Goal: Information Seeking & Learning: Learn about a topic

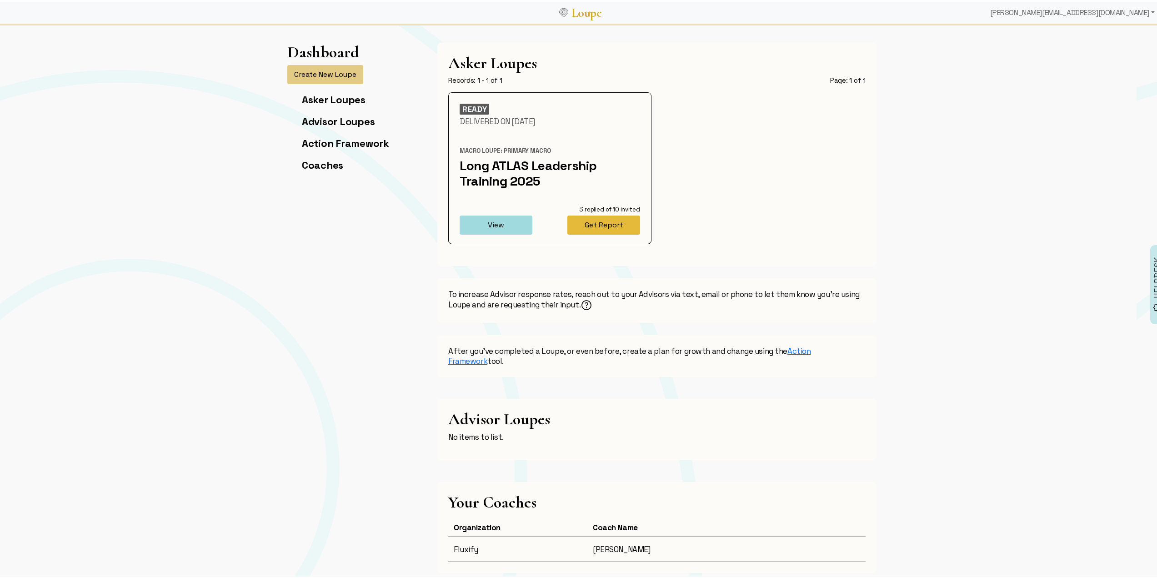
click at [619, 221] on button "Get Report" at bounding box center [603, 223] width 73 height 19
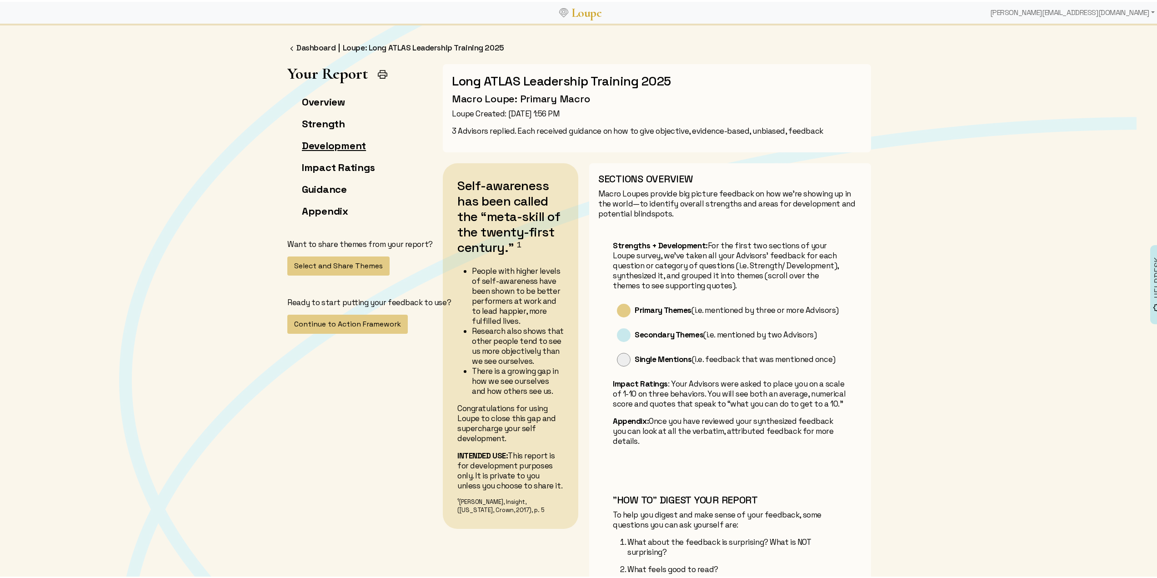
click at [322, 146] on link "Development" at bounding box center [334, 143] width 64 height 13
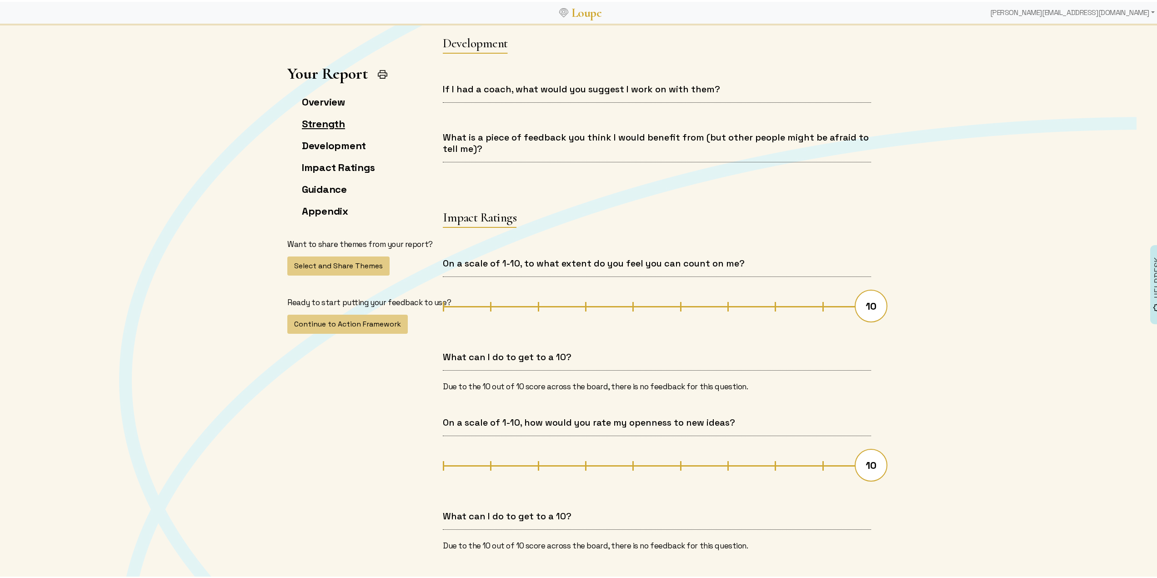
click at [316, 119] on link "Strength" at bounding box center [323, 121] width 43 height 13
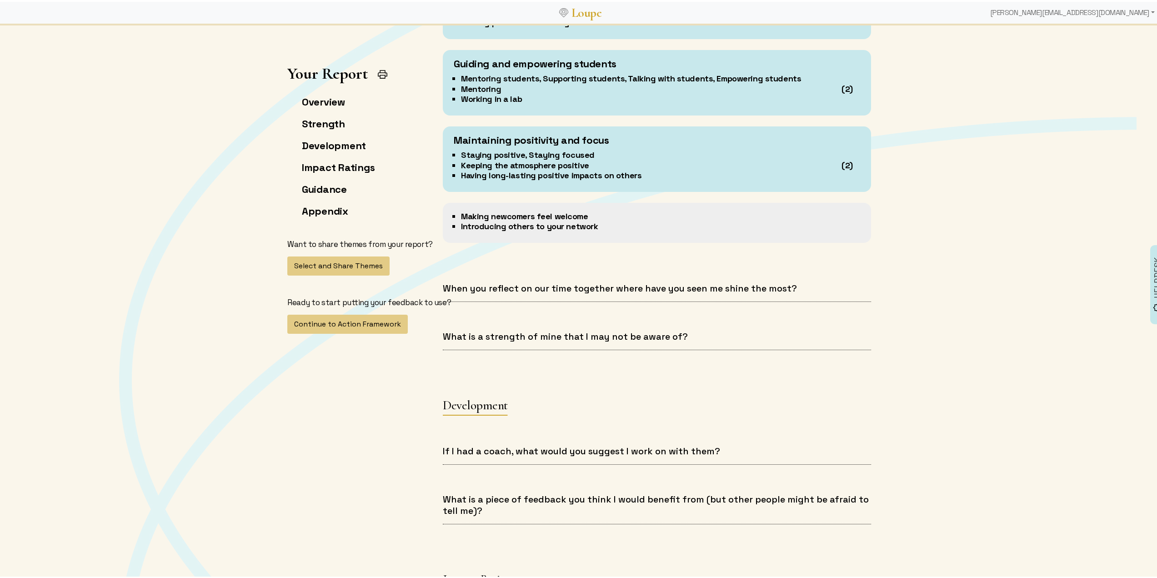
scroll to position [978, 0]
click at [543, 290] on h4 "When you reflect on our time together where have you seen me shine the most?" at bounding box center [657, 285] width 428 height 11
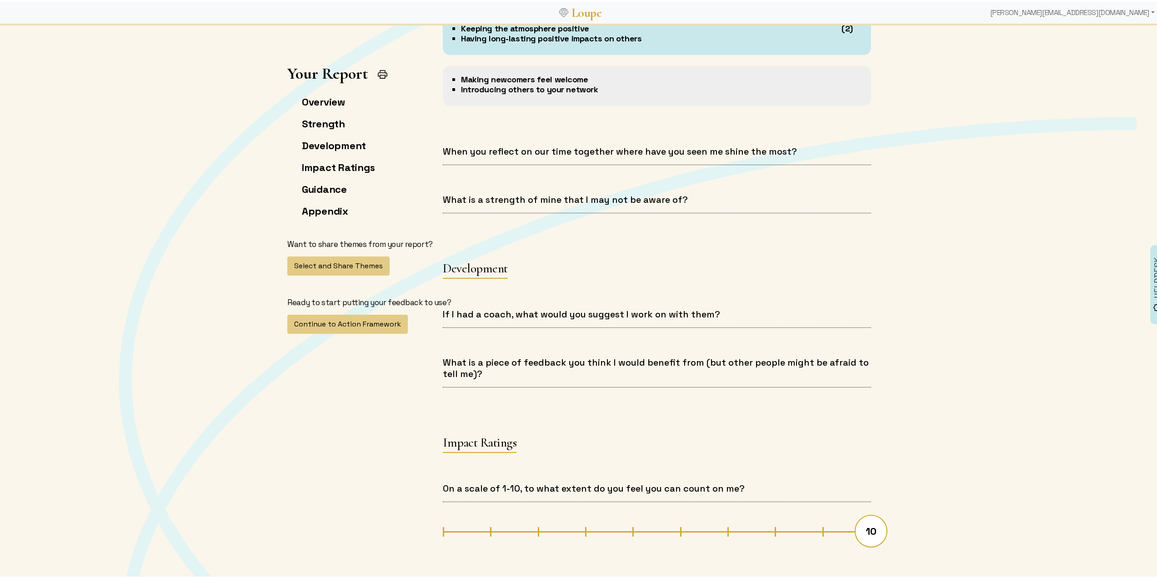
scroll to position [1160, 0]
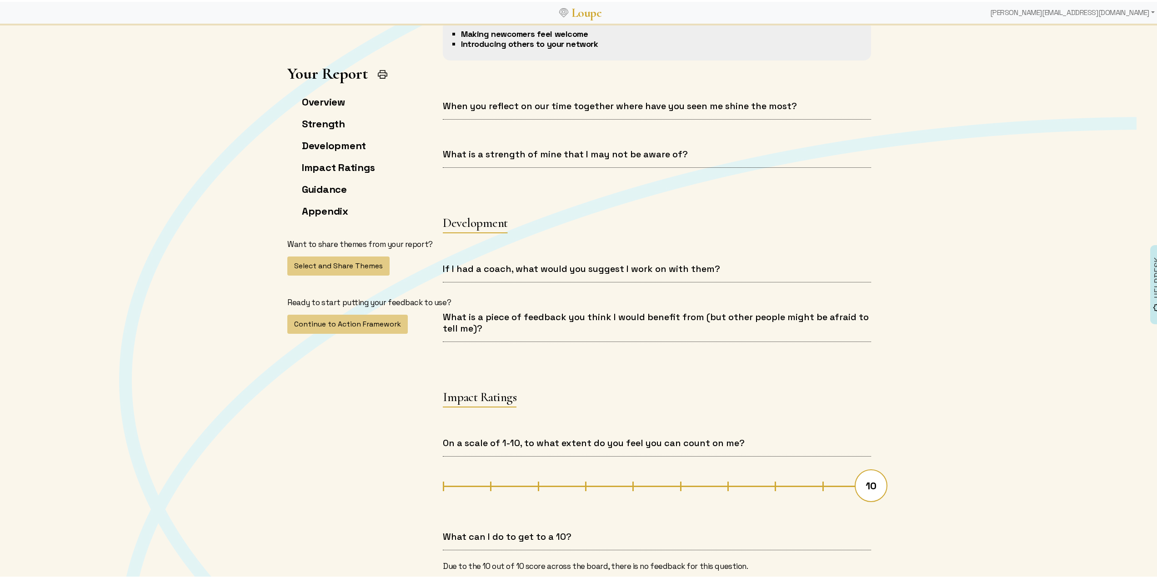
click at [520, 281] on div "If I had a coach, what would you suggest I work on with them?" at bounding box center [657, 272] width 450 height 37
click at [535, 320] on h4 "What is a piece of feedback you think I would benefit from (but other people mi…" at bounding box center [657, 321] width 428 height 23
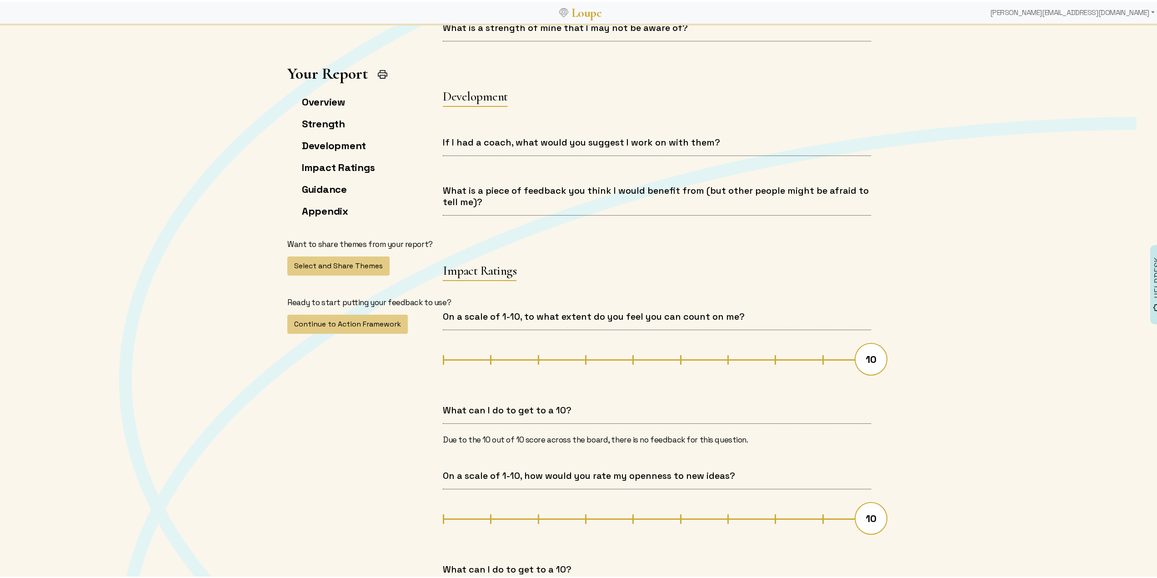
scroll to position [1387, 0]
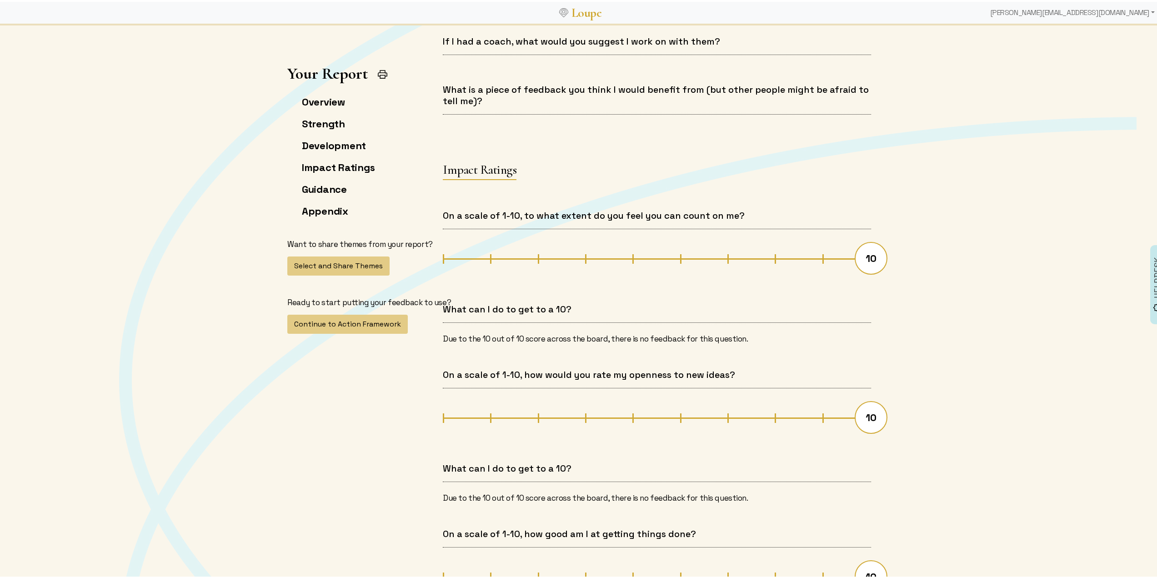
drag, startPoint x: 866, startPoint y: 254, endPoint x: 670, endPoint y: 255, distance: 195.5
click at [671, 255] on div "10" at bounding box center [657, 256] width 428 height 33
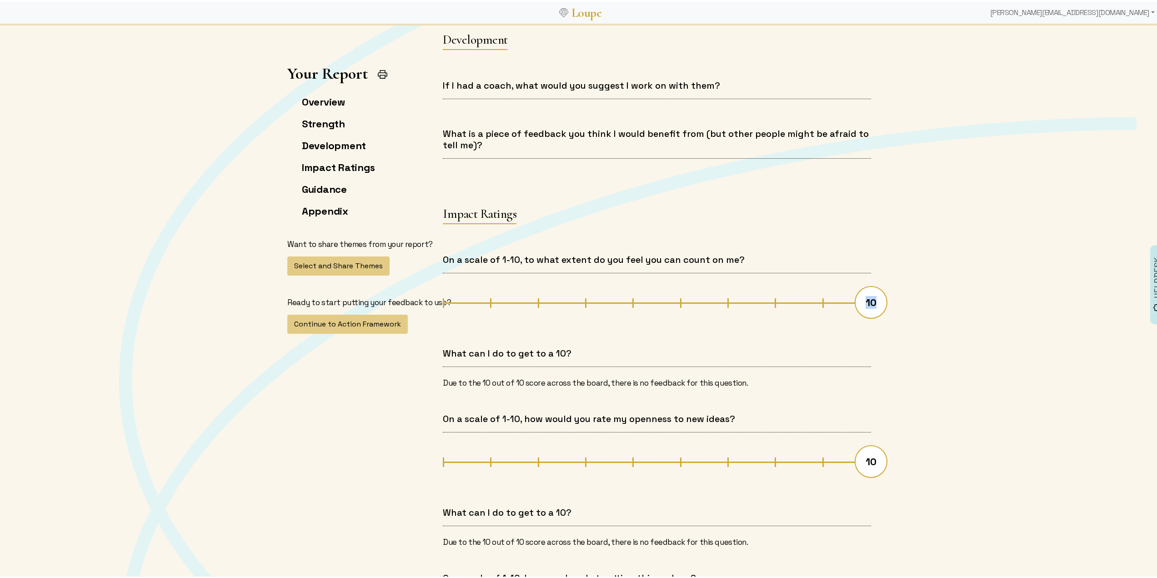
scroll to position [1432, 0]
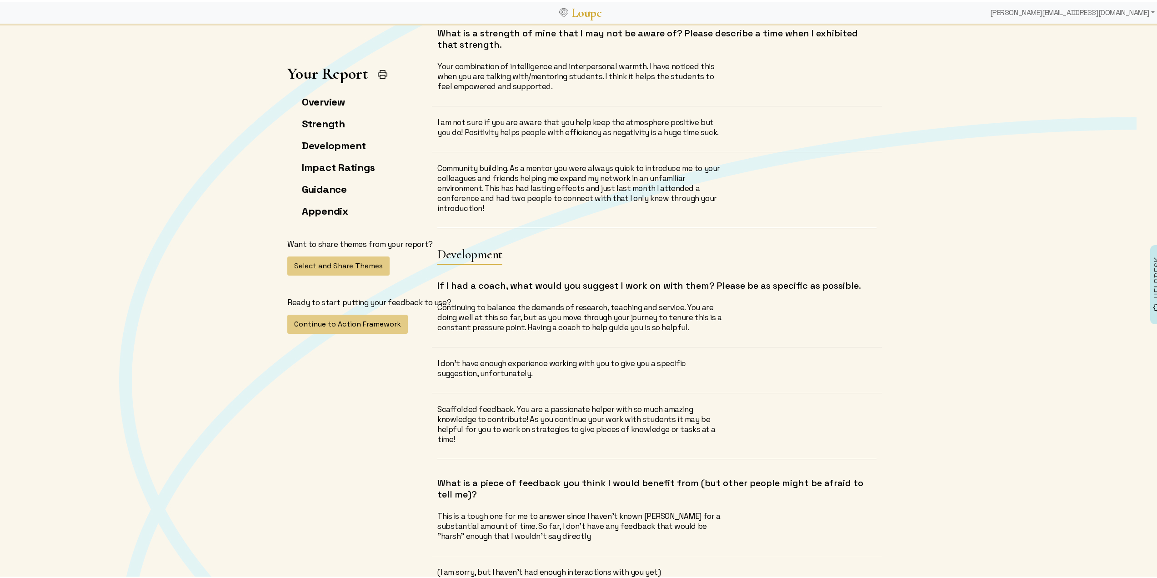
scroll to position [3072, 0]
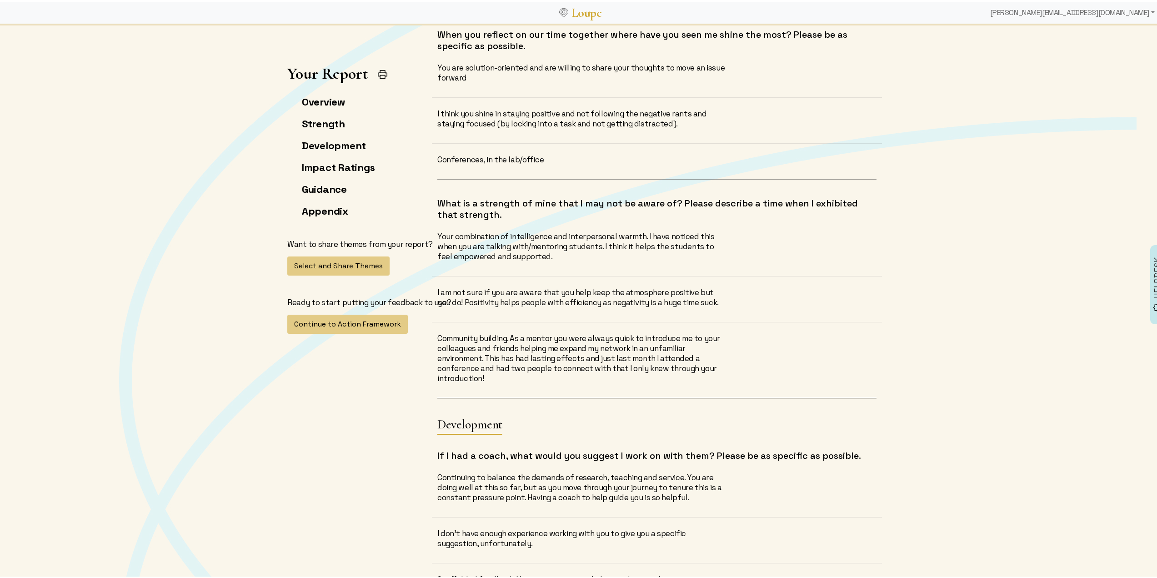
scroll to position [2891, 0]
